Goal: Task Accomplishment & Management: Manage account settings

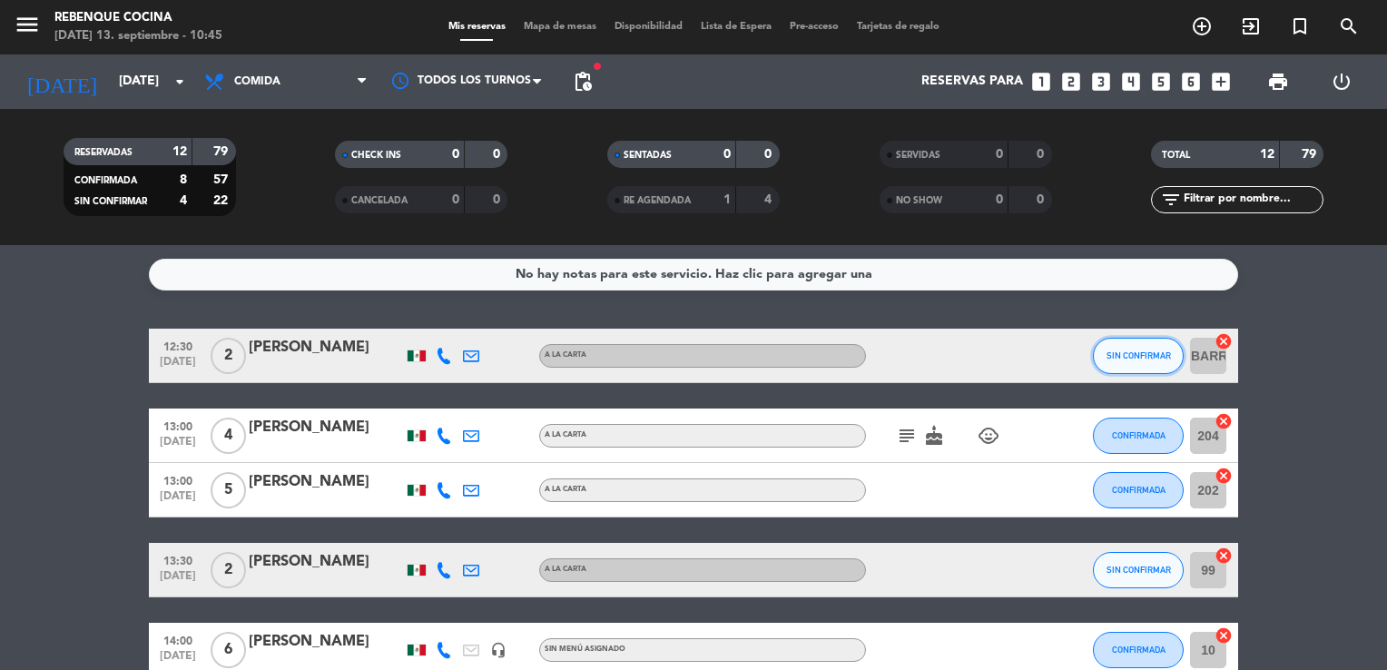
click at [1128, 350] on span "SIN CONFIRMAR" at bounding box center [1138, 355] width 64 height 10
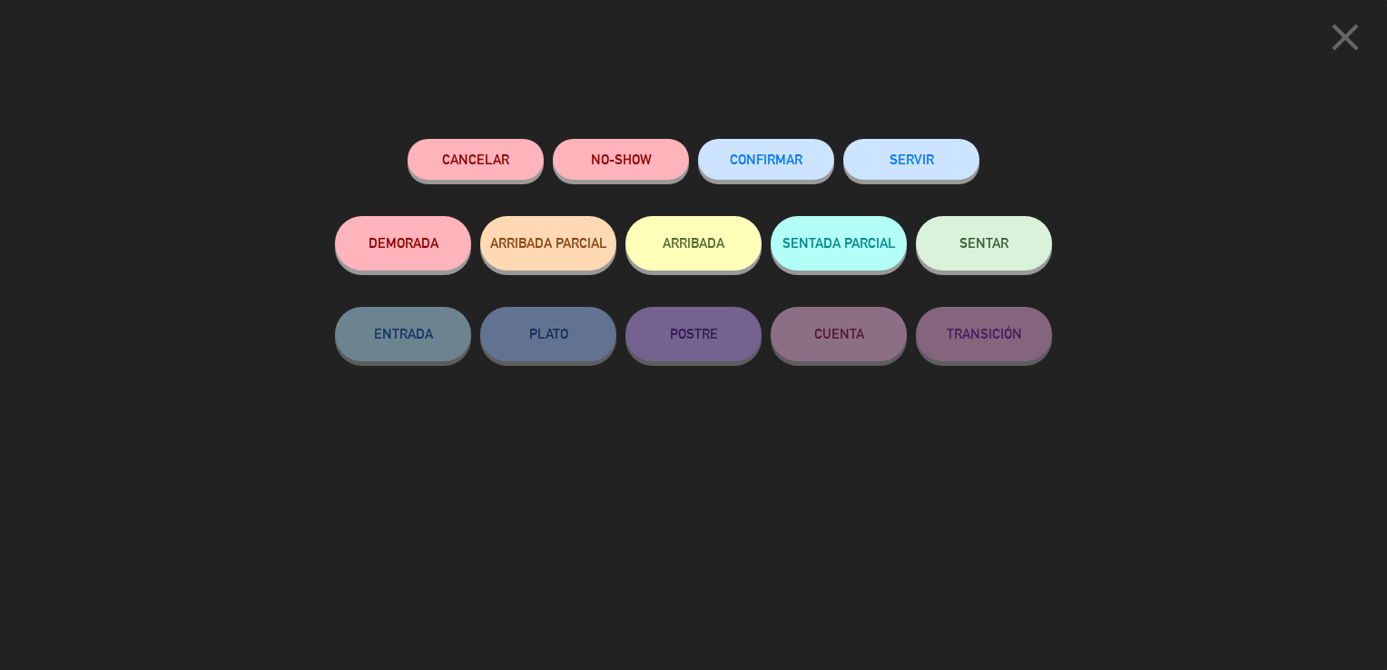
click at [806, 171] on button "CONFIRMAR" at bounding box center [766, 159] width 136 height 41
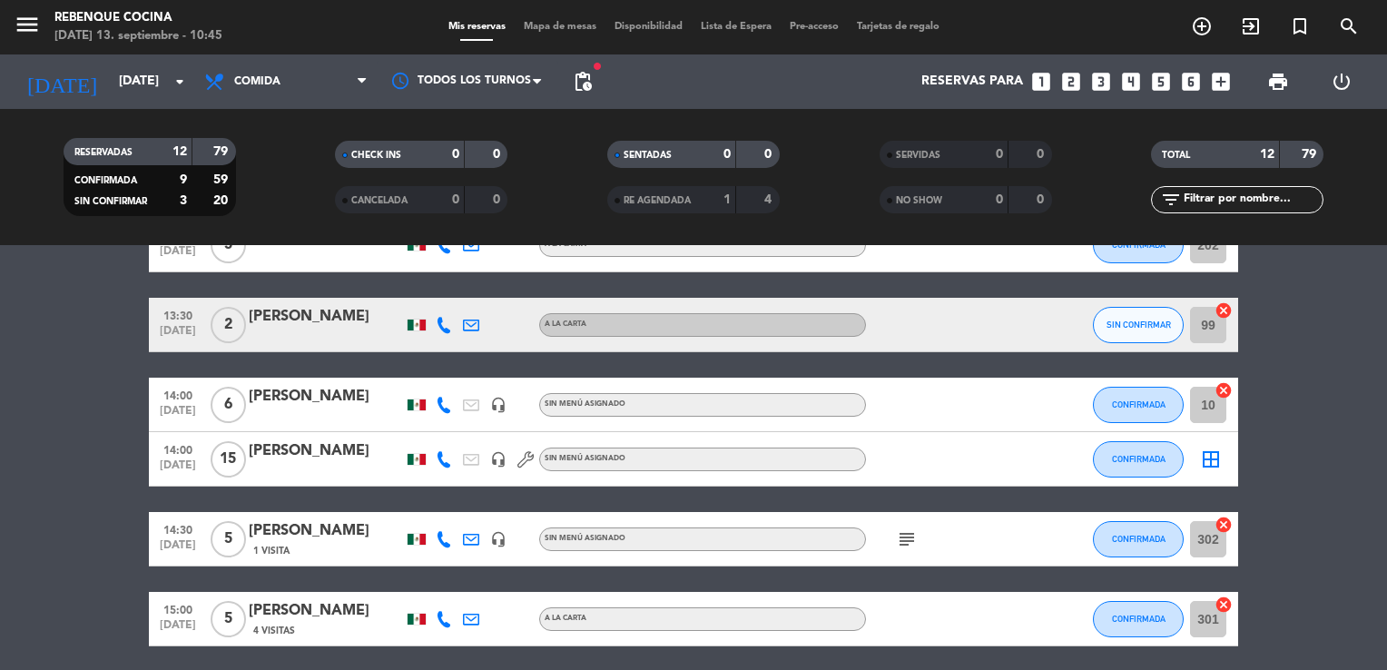
scroll to position [246, 0]
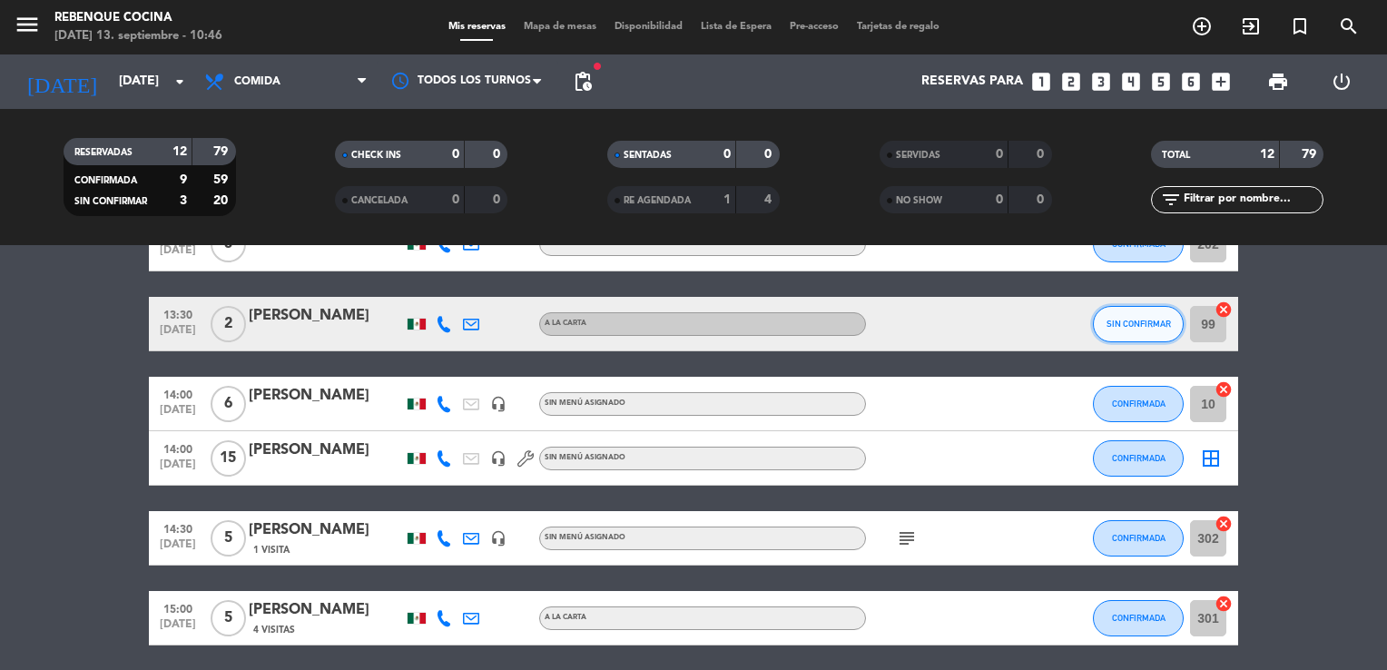
click at [1133, 335] on button "SIN CONFIRMAR" at bounding box center [1138, 324] width 91 height 36
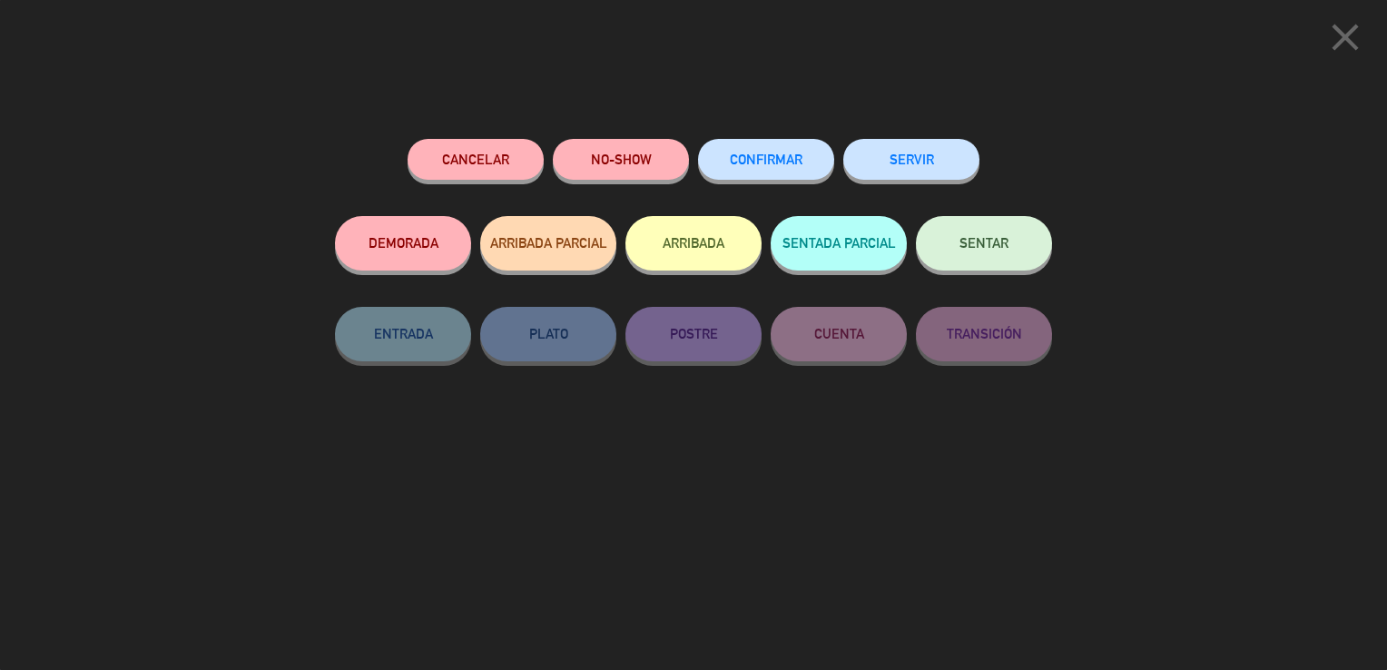
click at [794, 167] on button "CONFIRMAR" at bounding box center [766, 159] width 136 height 41
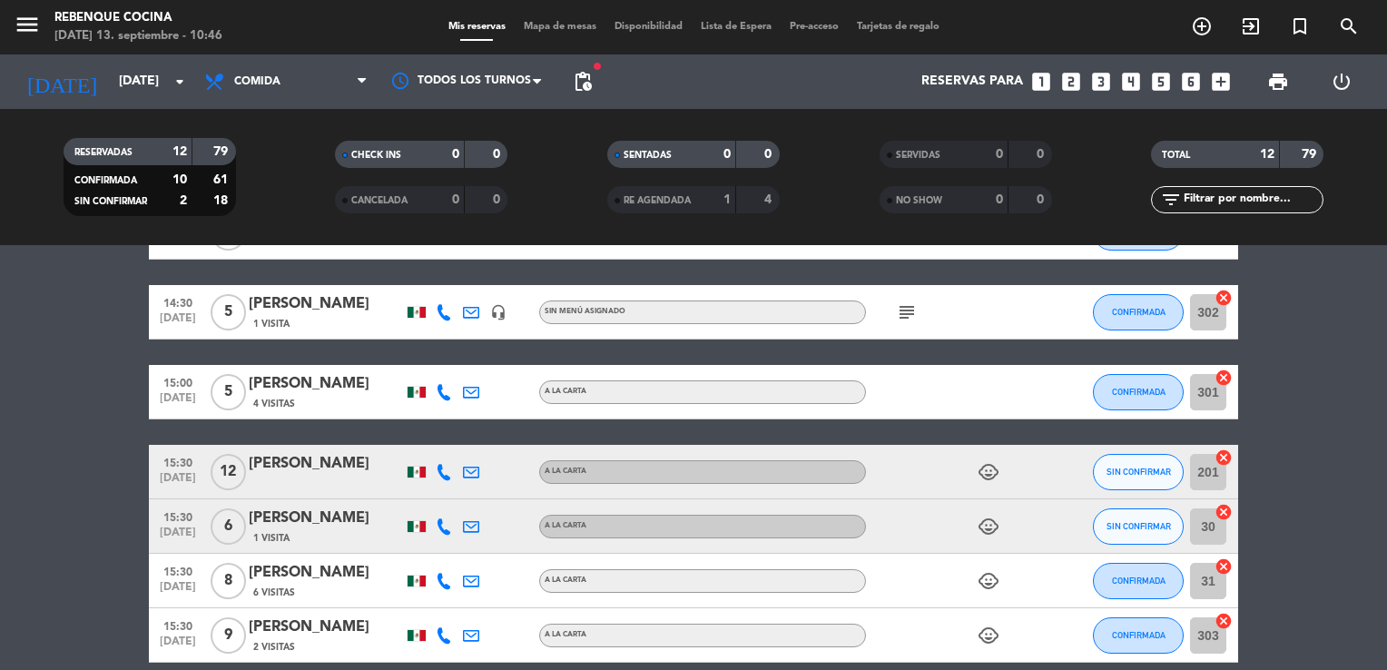
scroll to position [474, 0]
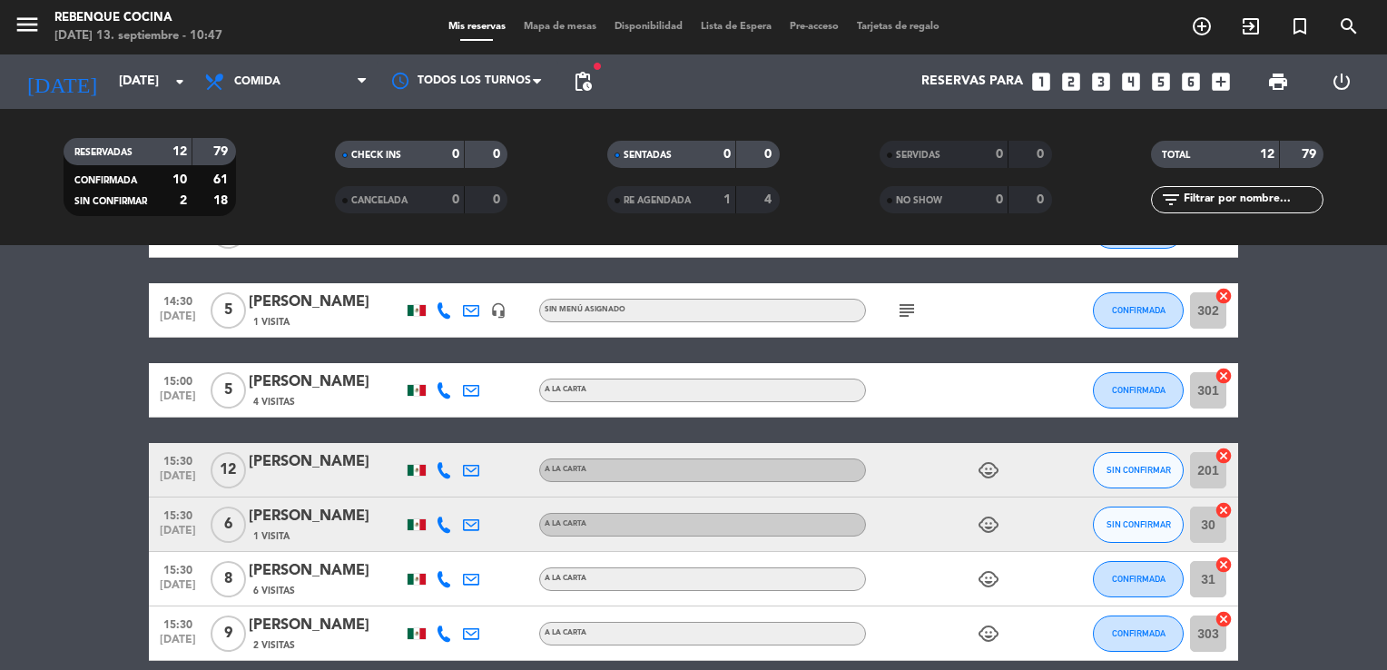
click at [991, 463] on icon "child_care" at bounding box center [989, 470] width 22 height 22
click at [990, 532] on icon "child_care" at bounding box center [989, 525] width 22 height 22
click at [984, 578] on icon "child_care" at bounding box center [989, 579] width 22 height 22
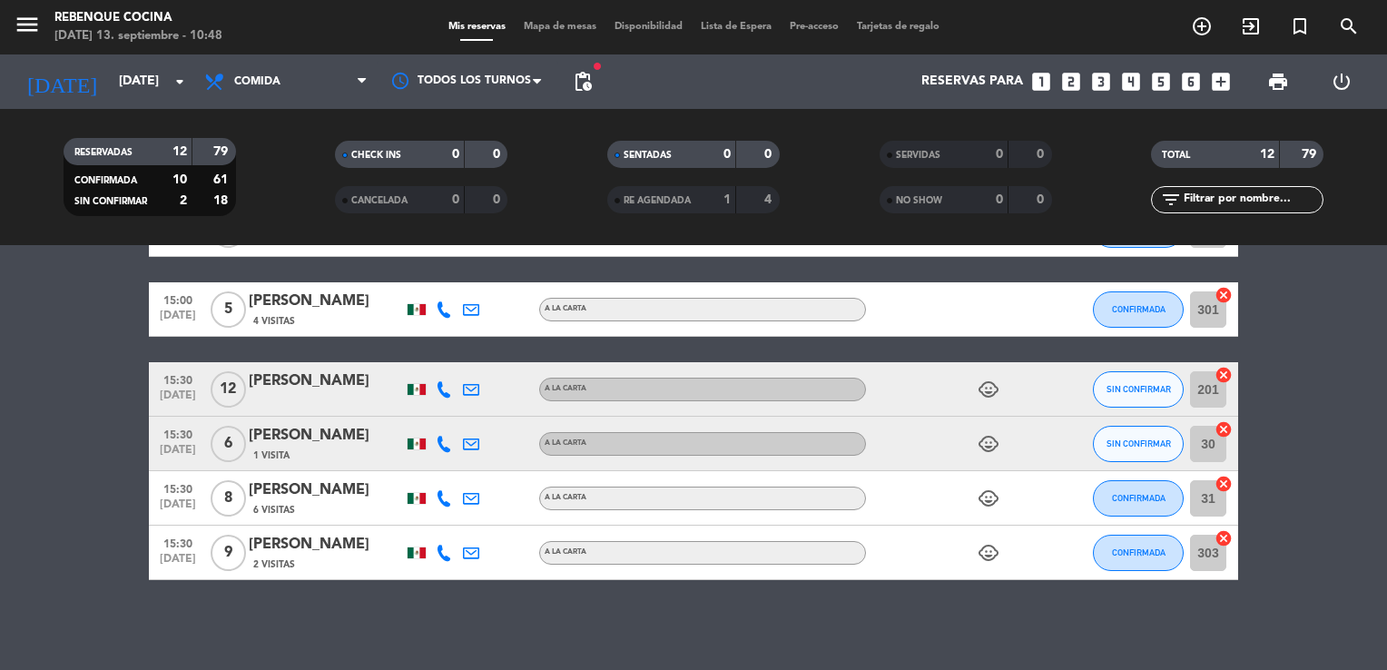
scroll to position [554, 0]
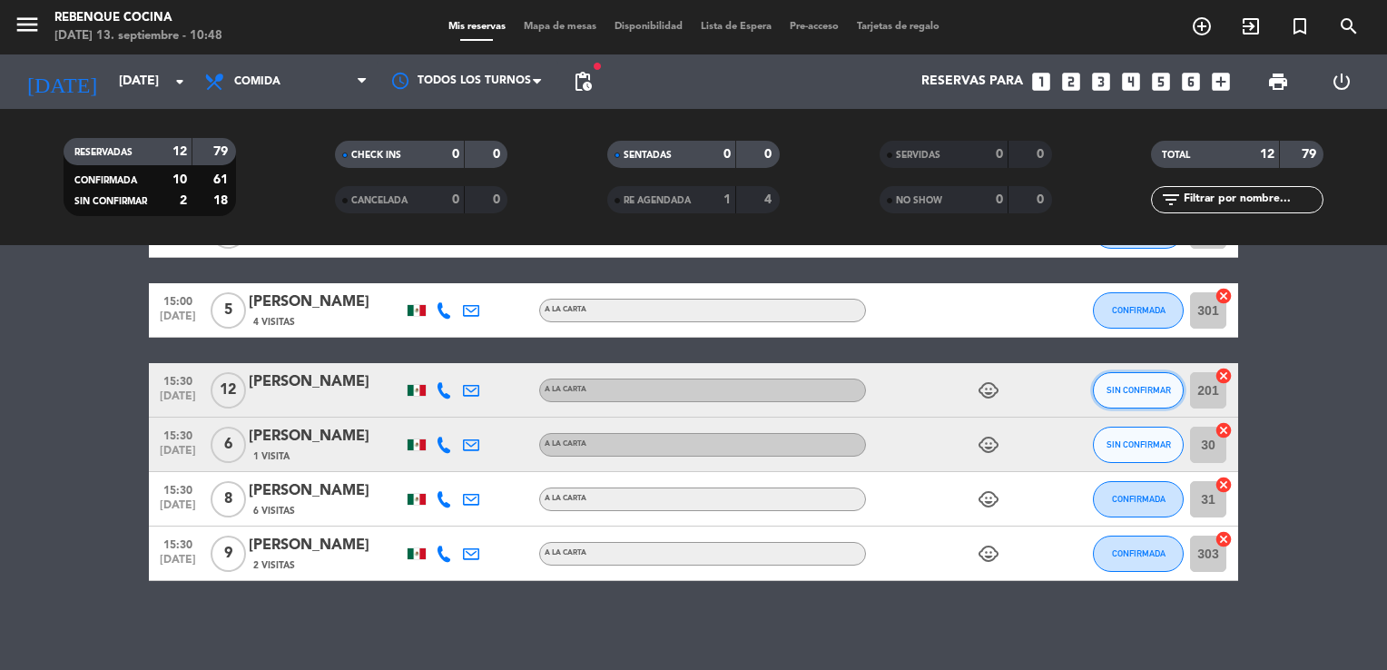
click at [1104, 393] on button "SIN CONFIRMAR" at bounding box center [1138, 390] width 91 height 36
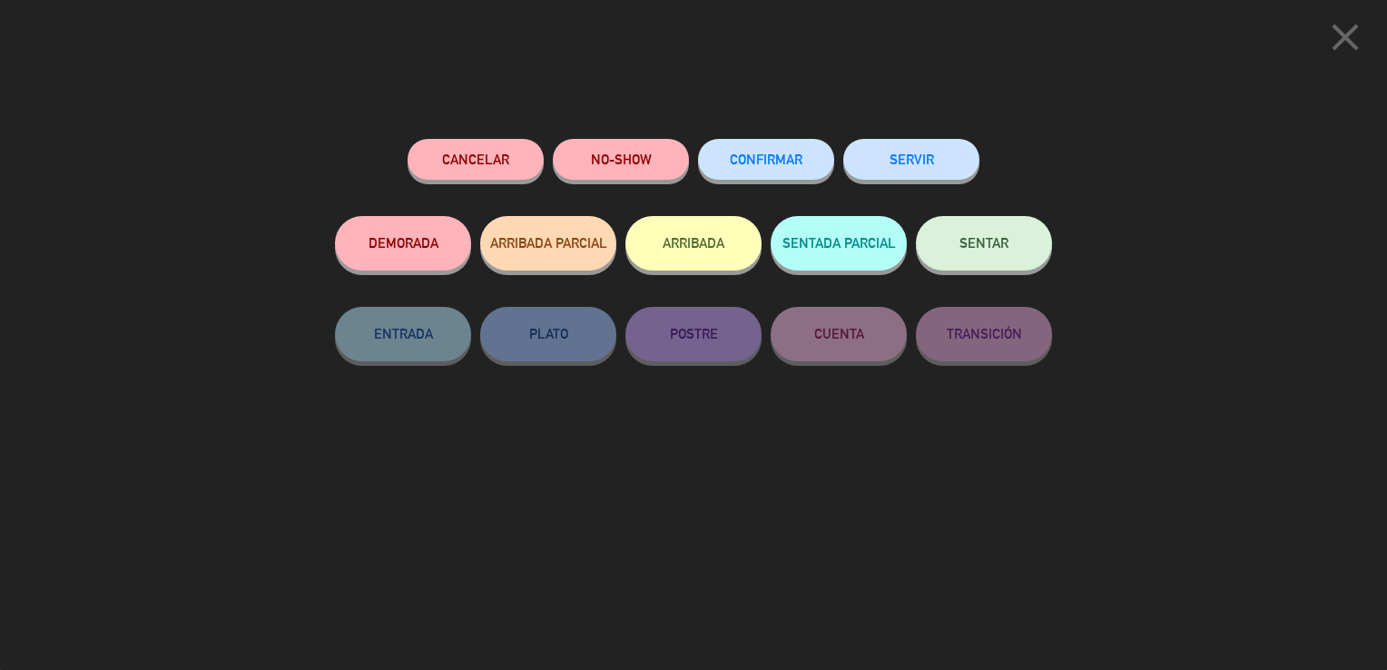
click at [795, 170] on button "CONFIRMAR" at bounding box center [766, 159] width 136 height 41
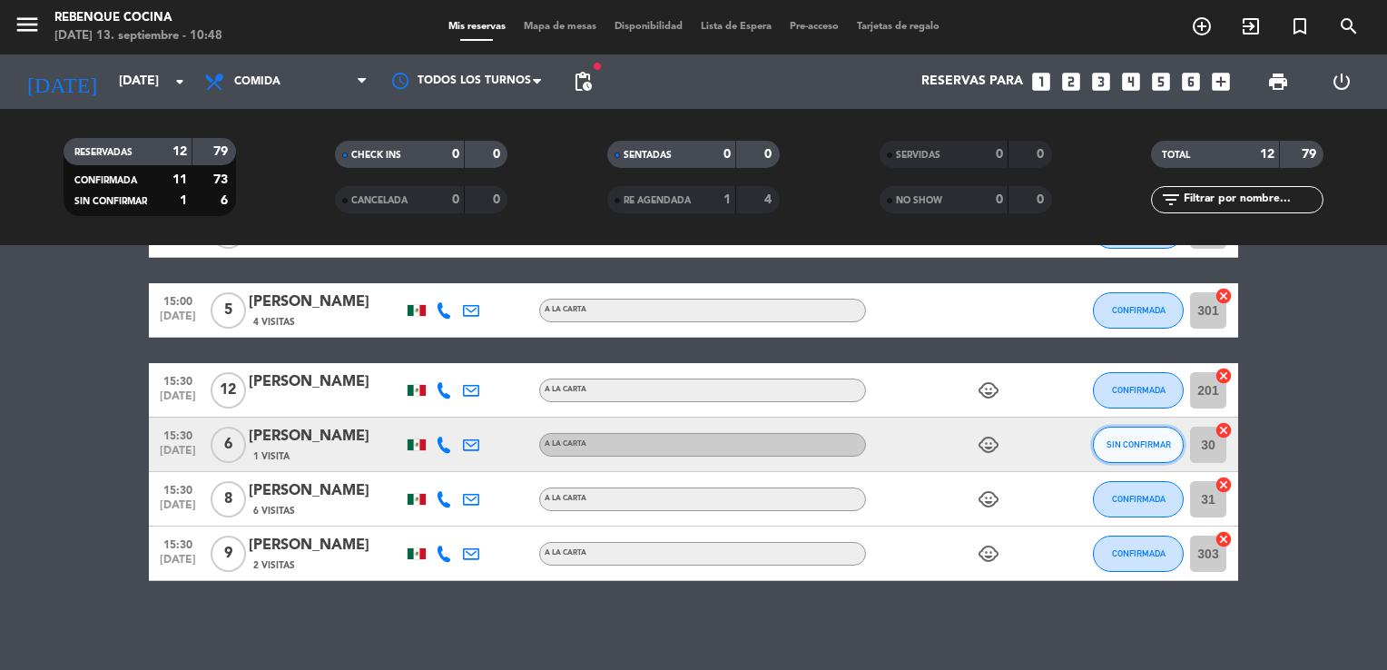
click at [1128, 432] on button "SIN CONFIRMAR" at bounding box center [1138, 445] width 91 height 36
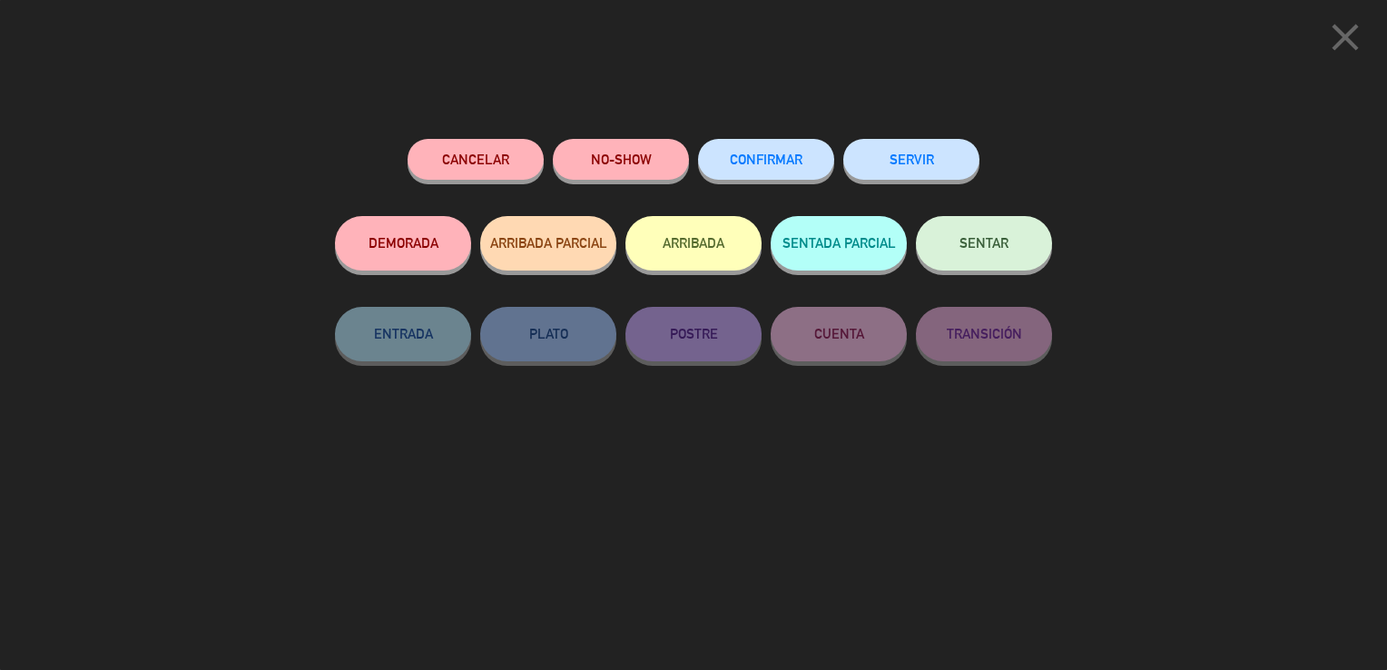
click at [800, 161] on span "CONFIRMAR" at bounding box center [766, 159] width 73 height 15
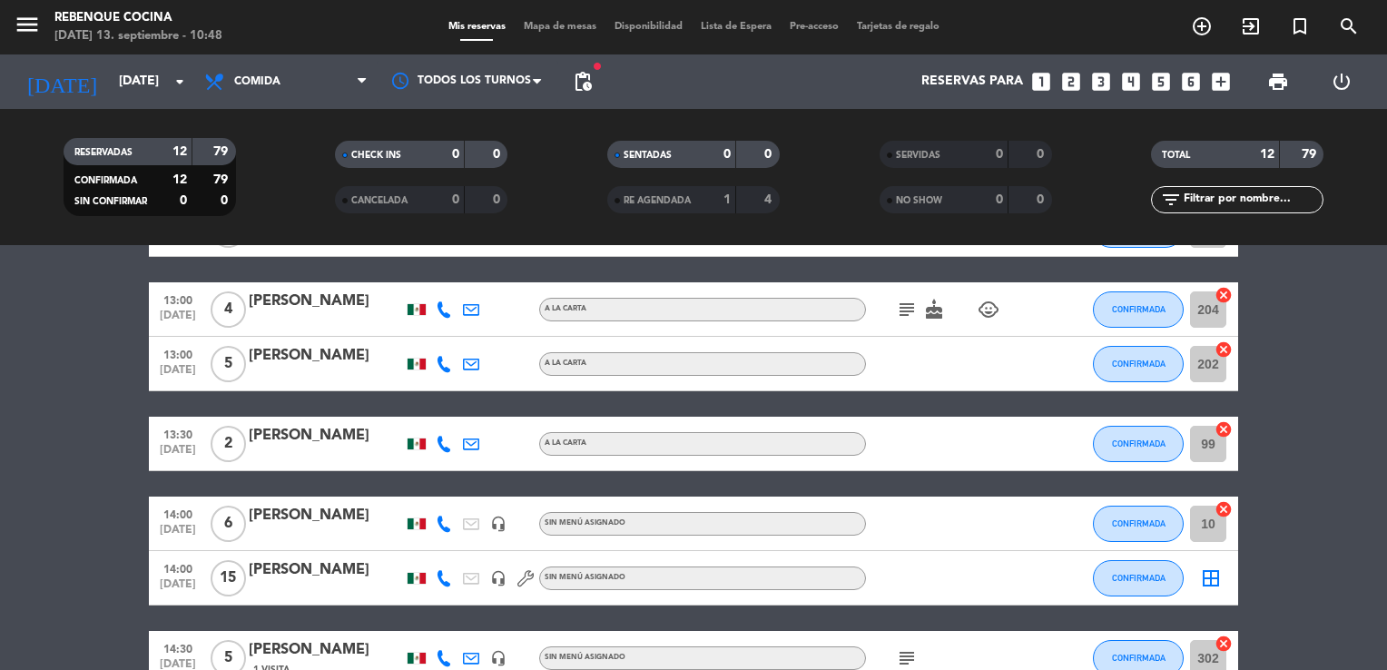
scroll to position [127, 0]
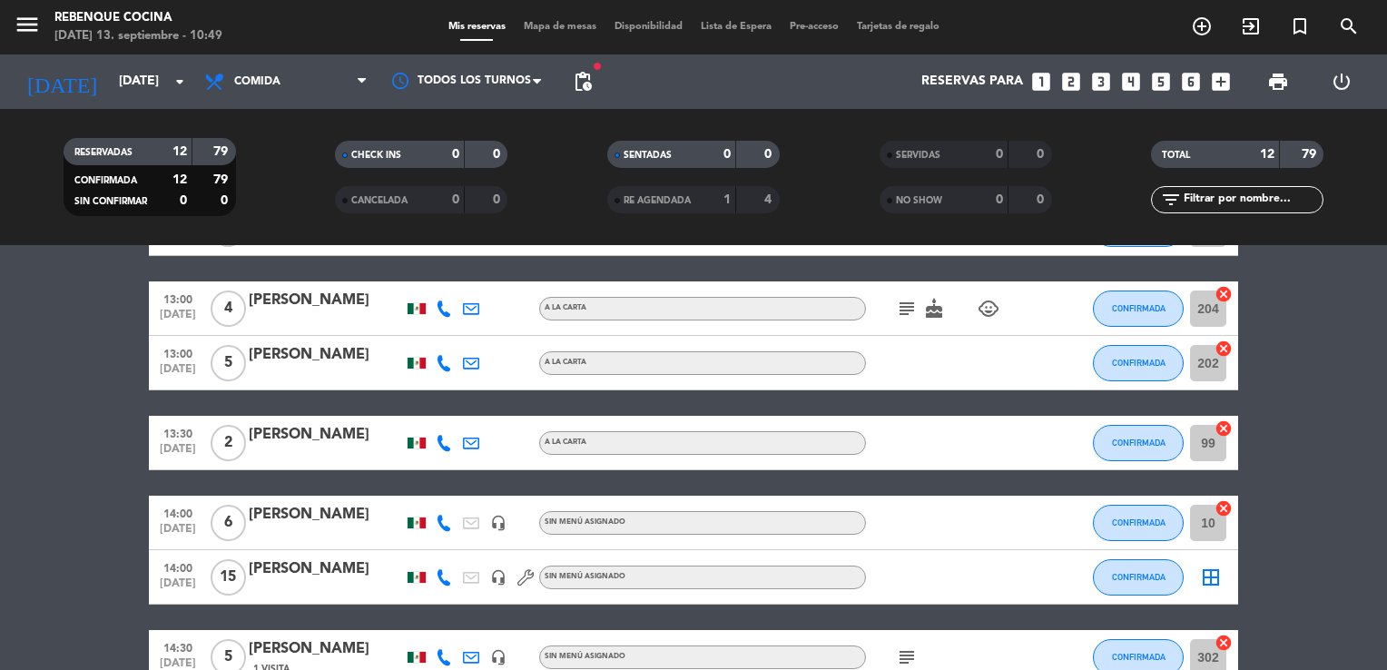
click at [1213, 440] on input "99" at bounding box center [1208, 443] width 36 height 36
